Goal: Use online tool/utility: Utilize a website feature to perform a specific function

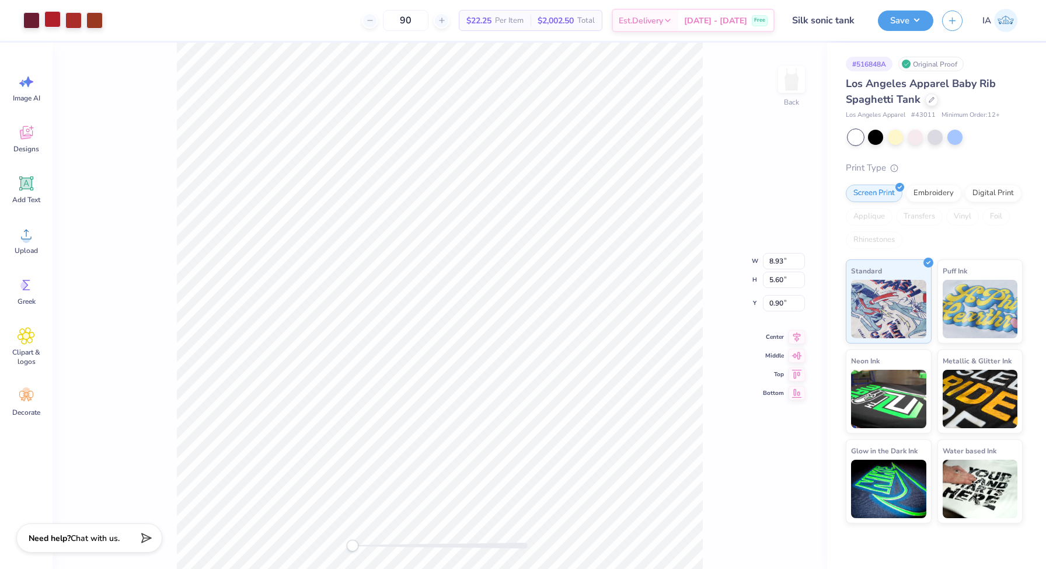
click at [57, 16] on div at bounding box center [52, 19] width 16 height 16
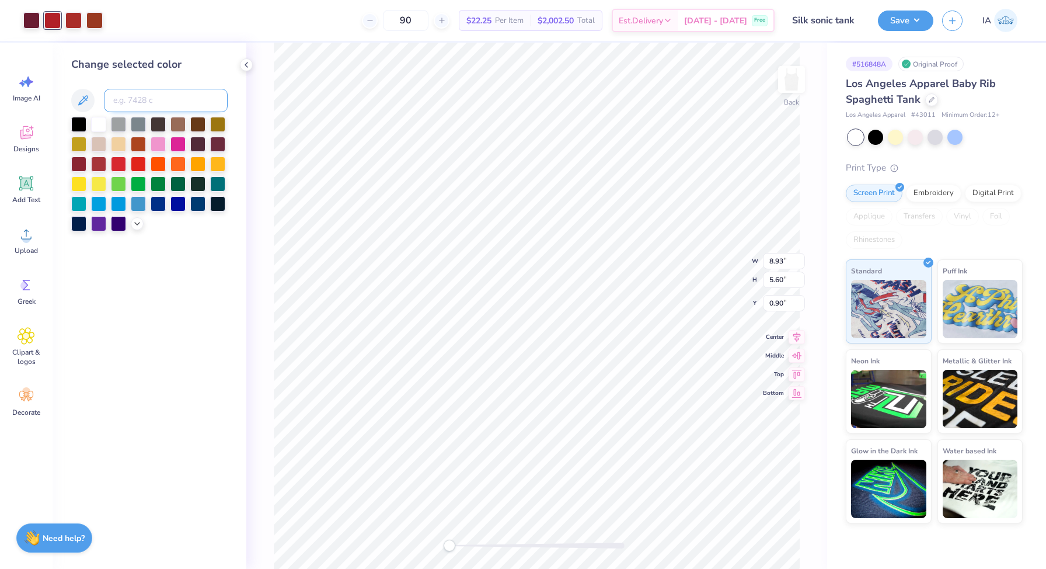
click at [166, 99] on input at bounding box center [166, 100] width 124 height 23
type input "7627"
type input "174"
click at [772, 535] on icon at bounding box center [772, 536] width 12 height 12
click at [124, 99] on input at bounding box center [166, 100] width 124 height 23
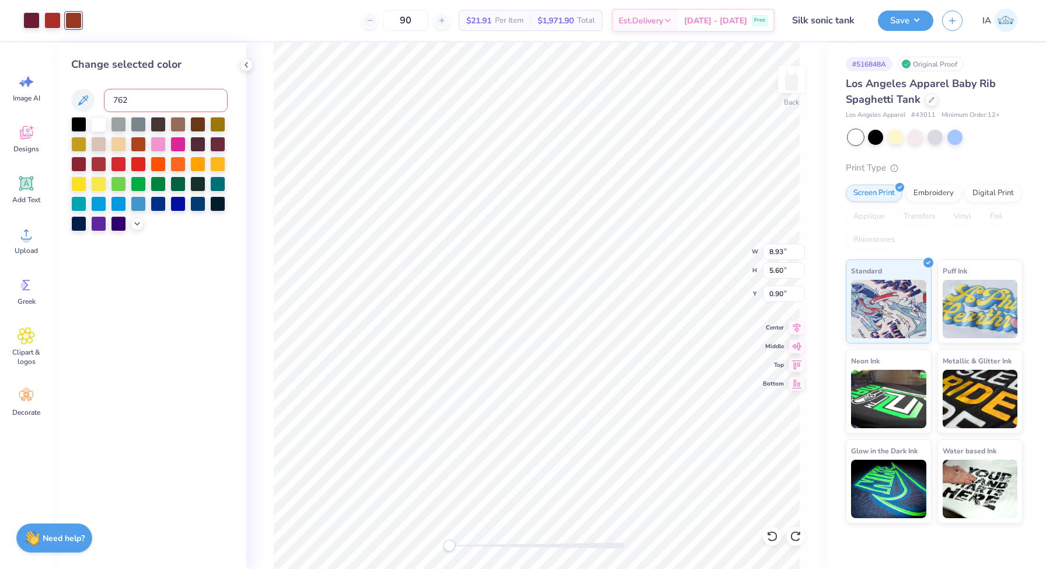
type input "7627"
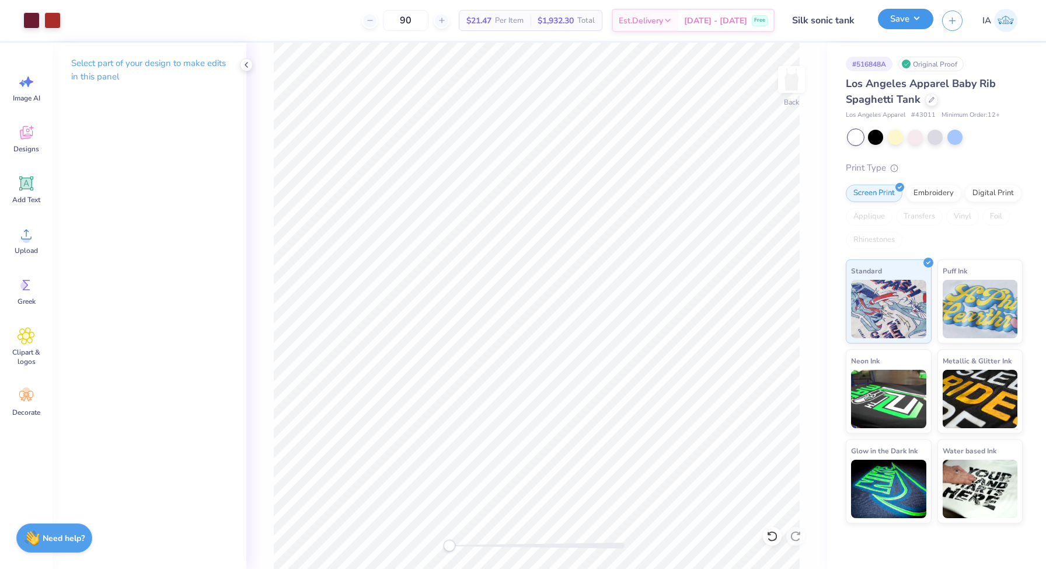
click at [903, 13] on button "Save" at bounding box center [905, 19] width 55 height 20
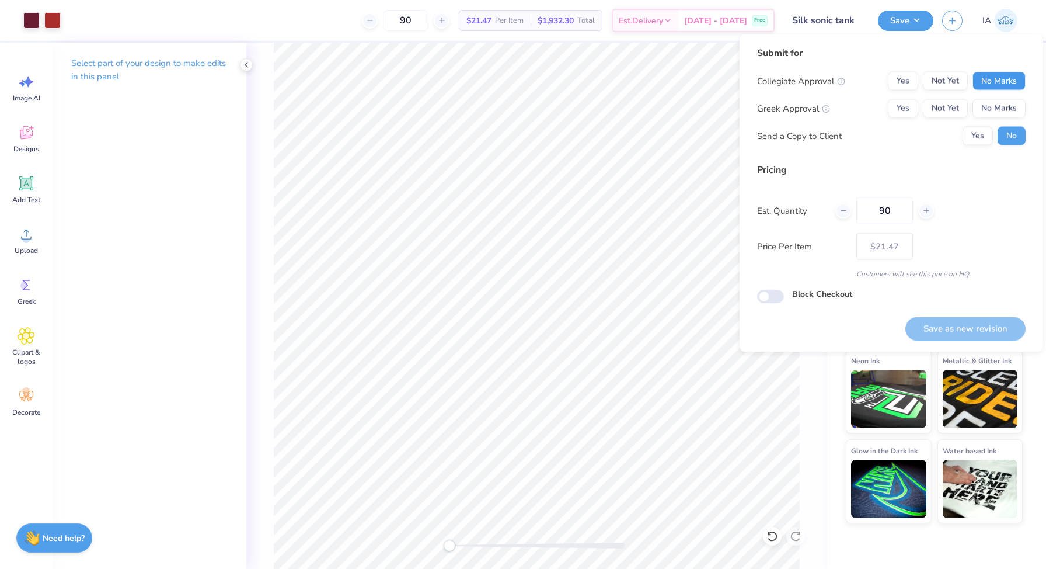
click at [995, 76] on button "No Marks" at bounding box center [998, 81] width 53 height 19
click at [892, 109] on button "Yes" at bounding box center [903, 108] width 30 height 19
click at [977, 323] on button "Save as new revision" at bounding box center [965, 328] width 120 height 24
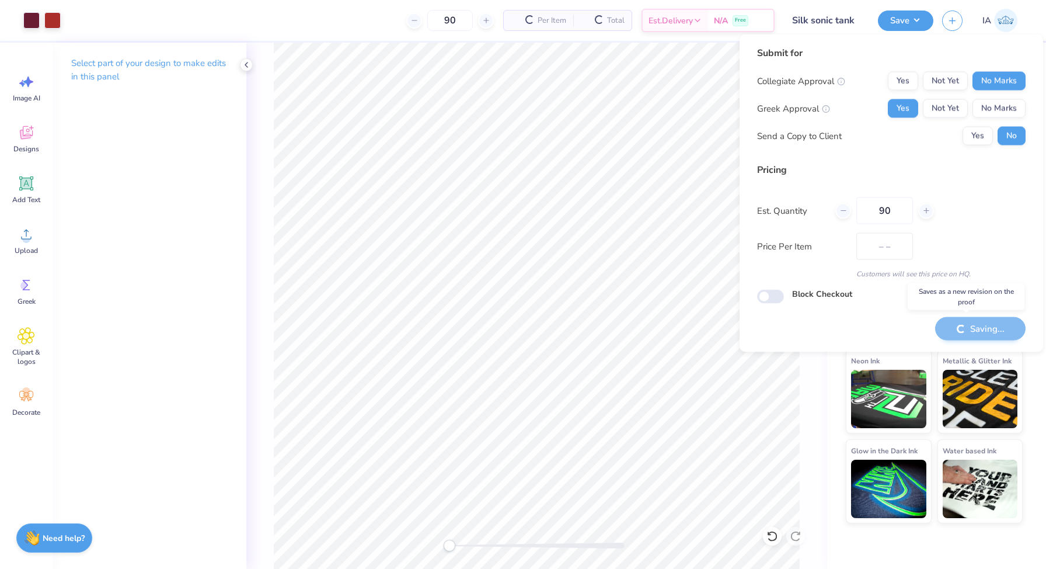
type input "$21.47"
